Goal: Task Accomplishment & Management: Manage account settings

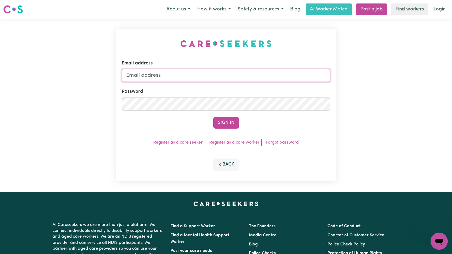
click at [232, 74] on input "Email address" at bounding box center [226, 75] width 209 height 13
paste input "[PERSON_NAME][EMAIL_ADDRESS][DOMAIN_NAME]"
type input "[PERSON_NAME][EMAIL_ADDRESS][DOMAIN_NAME]"
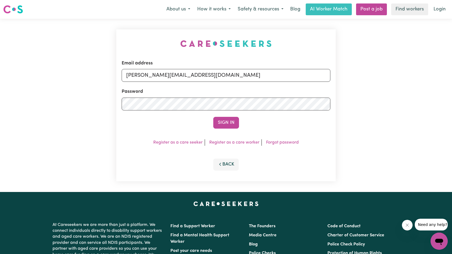
click at [224, 126] on button "Sign In" at bounding box center [226, 123] width 26 height 12
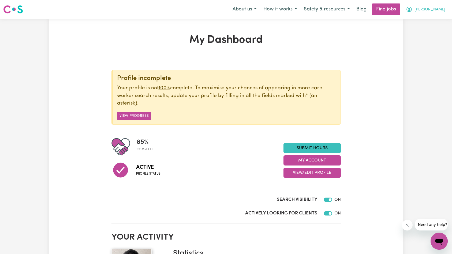
click at [439, 9] on span "[PERSON_NAME]" at bounding box center [429, 10] width 31 height 6
click at [427, 43] on link "Logout" at bounding box center [427, 41] width 42 height 10
